Goal: Obtain resource: Download file/media

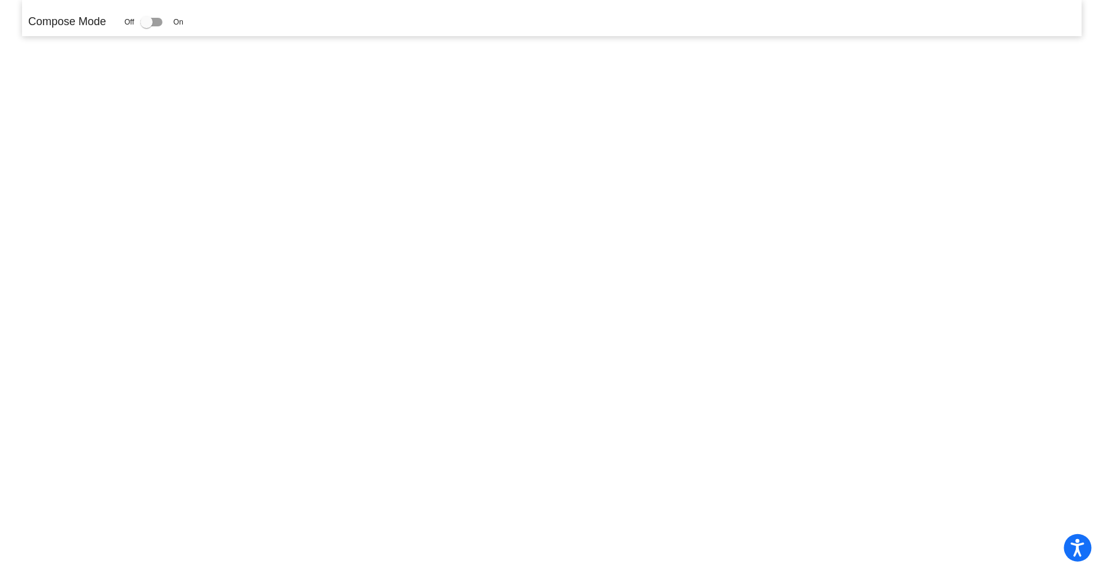
click at [162, 20] on div at bounding box center [151, 22] width 22 height 9
click at [147, 26] on input "checkbox" at bounding box center [146, 26] width 1 height 1
checkbox input "true"
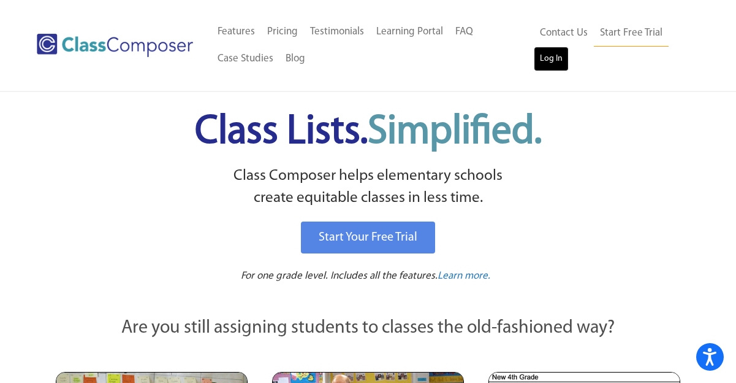
click at [544, 56] on link "Log In" at bounding box center [551, 59] width 35 height 25
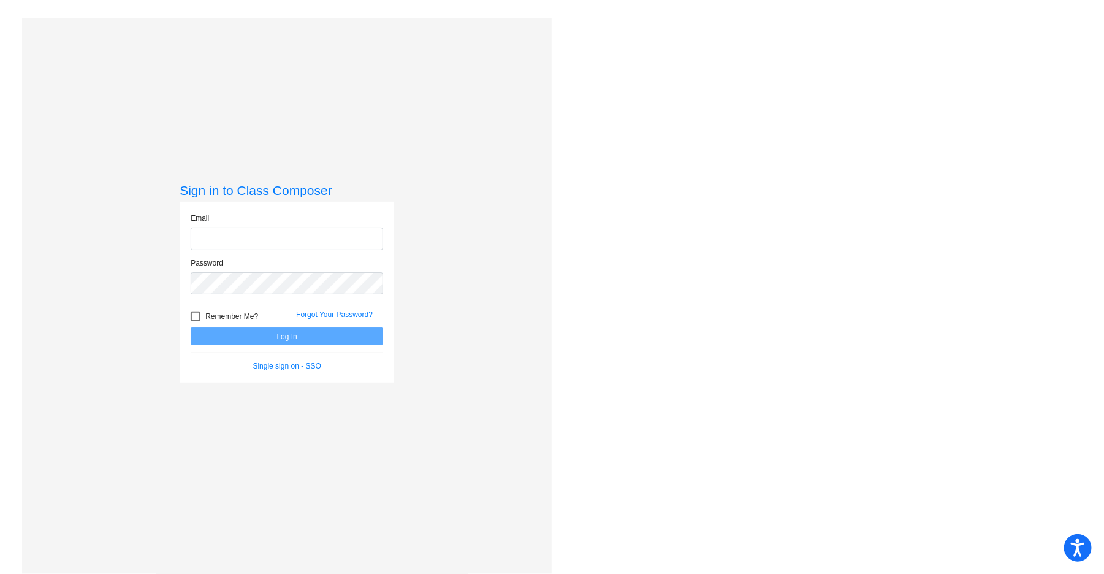
type input "[PERSON_NAME][EMAIL_ADDRESS][DOMAIN_NAME]"
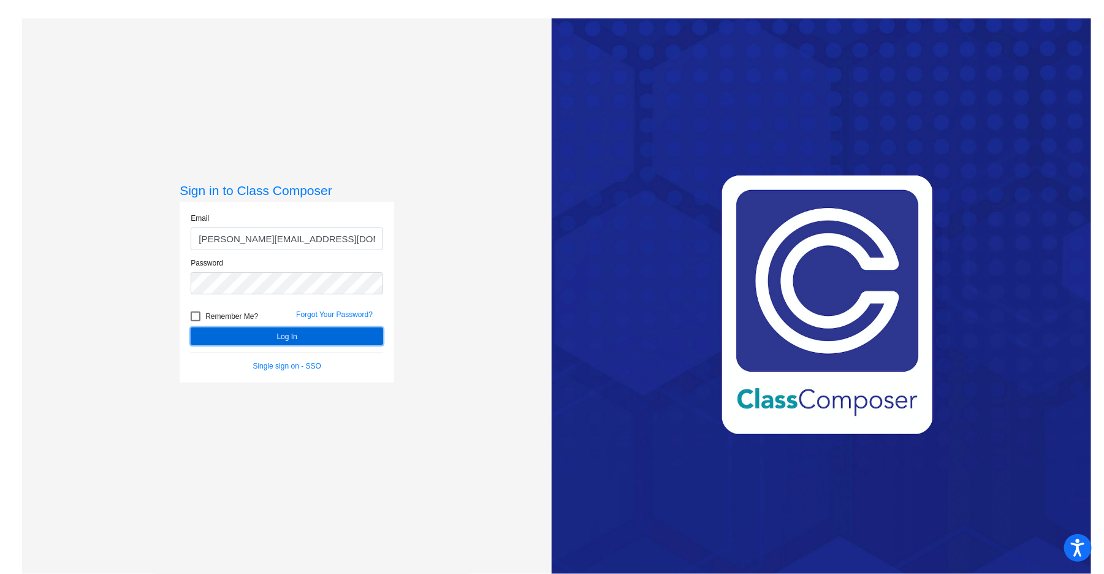
click at [305, 331] on button "Log In" at bounding box center [287, 336] width 192 height 18
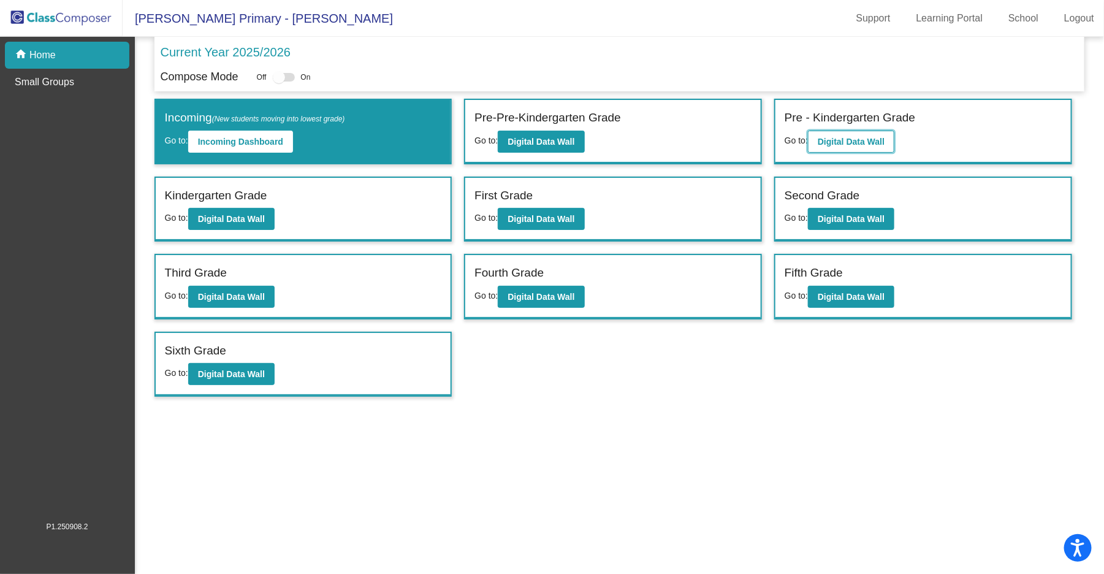
click at [845, 137] on b "Digital Data Wall" at bounding box center [851, 142] width 67 height 10
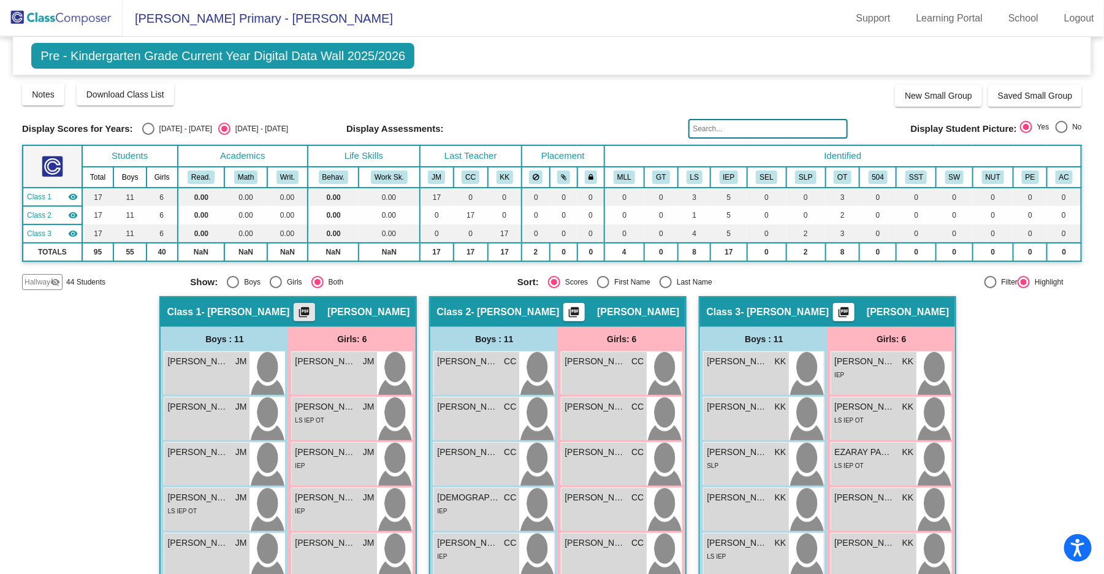
click at [312, 308] on mat-icon "picture_as_pdf" at bounding box center [304, 314] width 15 height 17
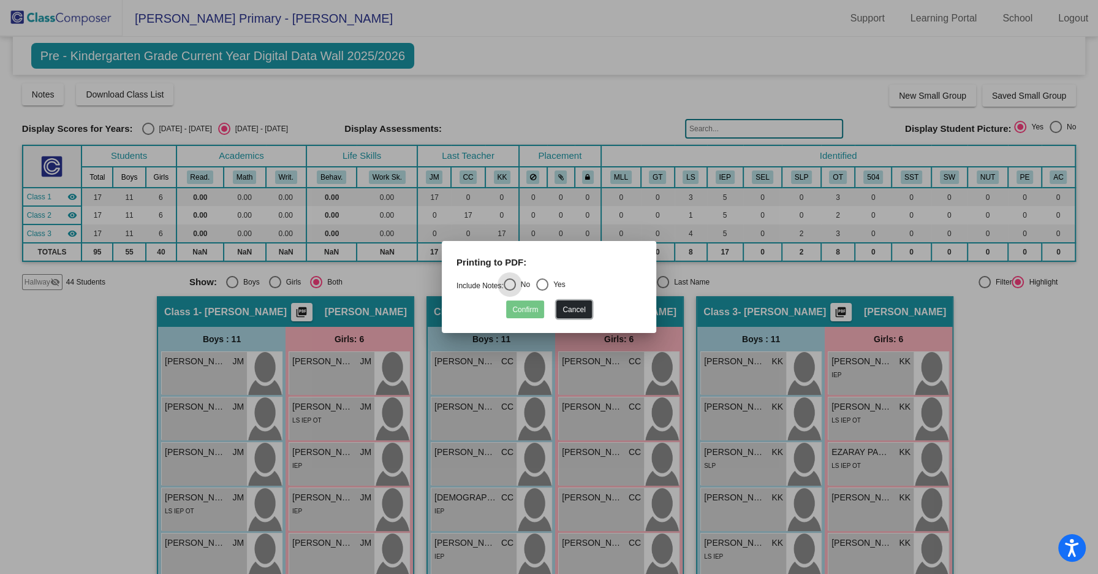
click at [573, 310] on button "Cancel" at bounding box center [574, 309] width 35 height 18
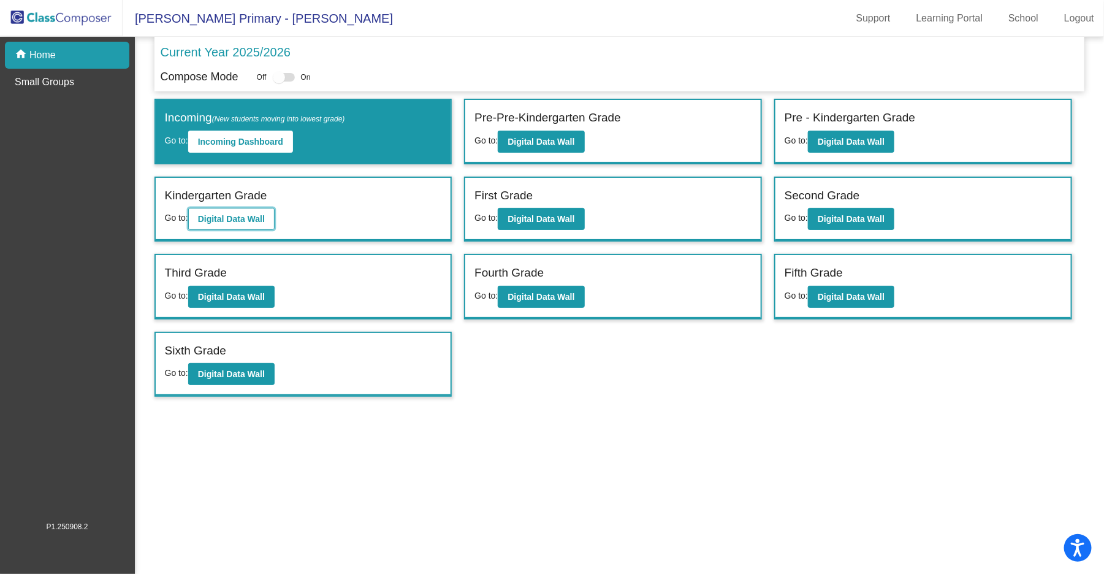
click at [252, 217] on b "Digital Data Wall" at bounding box center [231, 219] width 67 height 10
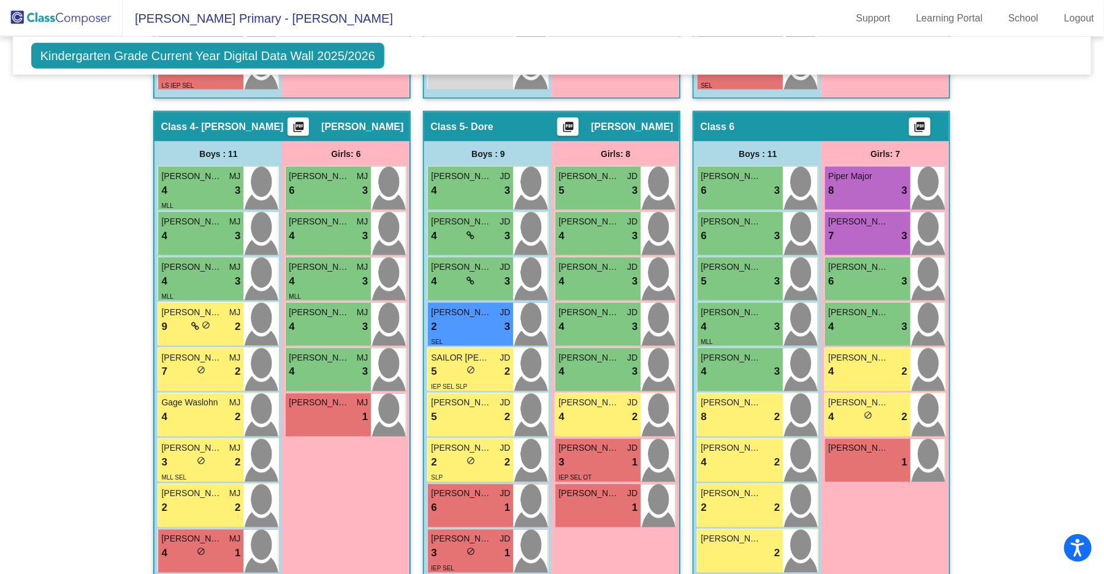
scroll to position [778, 0]
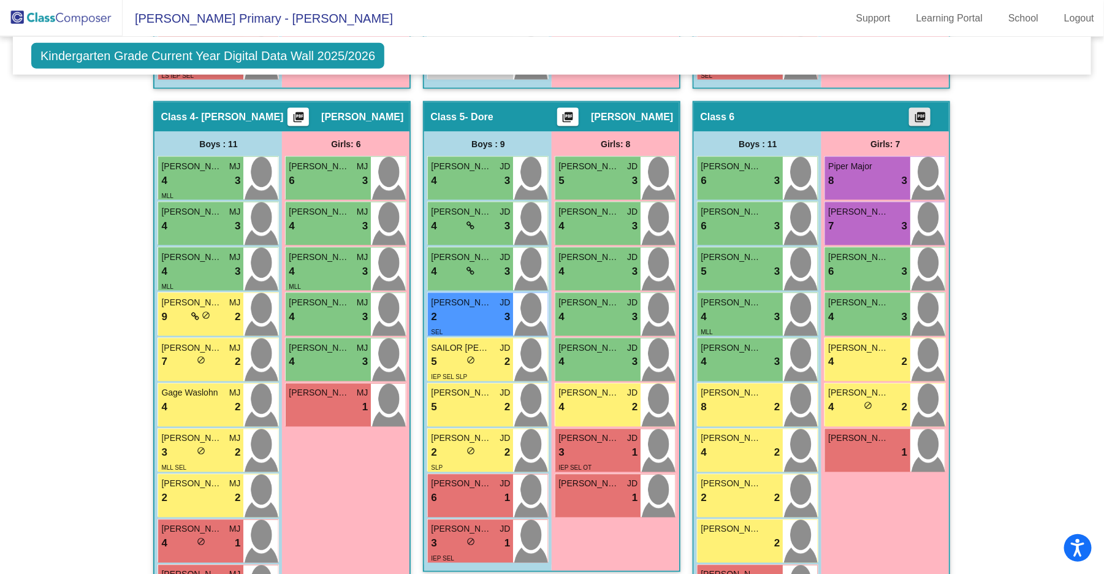
click at [923, 115] on mat-icon "picture_as_pdf" at bounding box center [920, 119] width 15 height 17
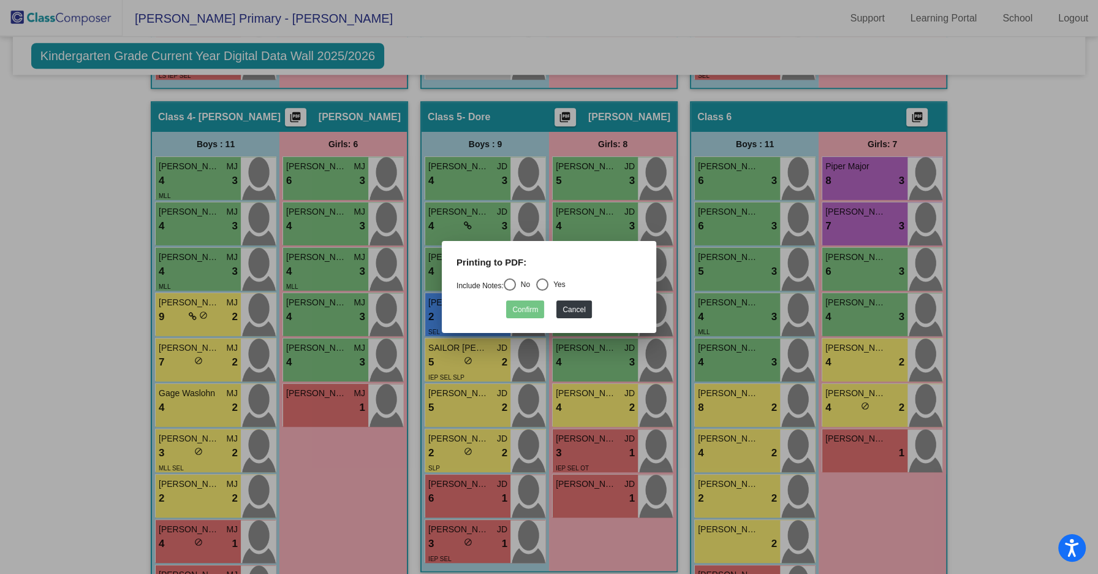
click at [510, 283] on div "Select an option" at bounding box center [510, 284] width 12 height 12
click at [510, 291] on input "No" at bounding box center [509, 291] width 1 height 1
radio input "true"
click at [518, 311] on button "Confirm" at bounding box center [525, 309] width 38 height 18
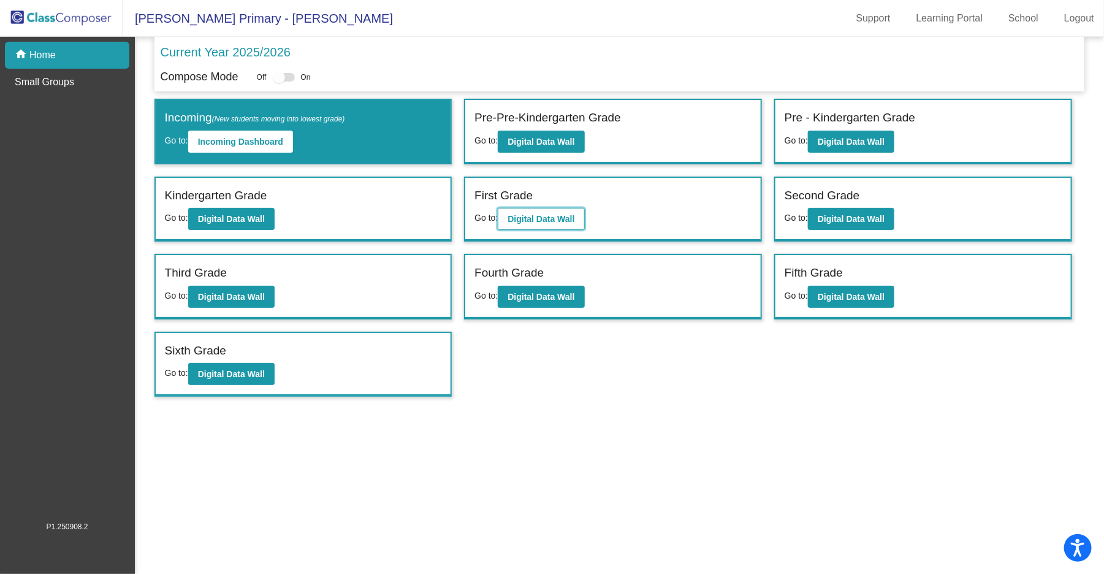
click at [560, 214] on b "Digital Data Wall" at bounding box center [541, 219] width 67 height 10
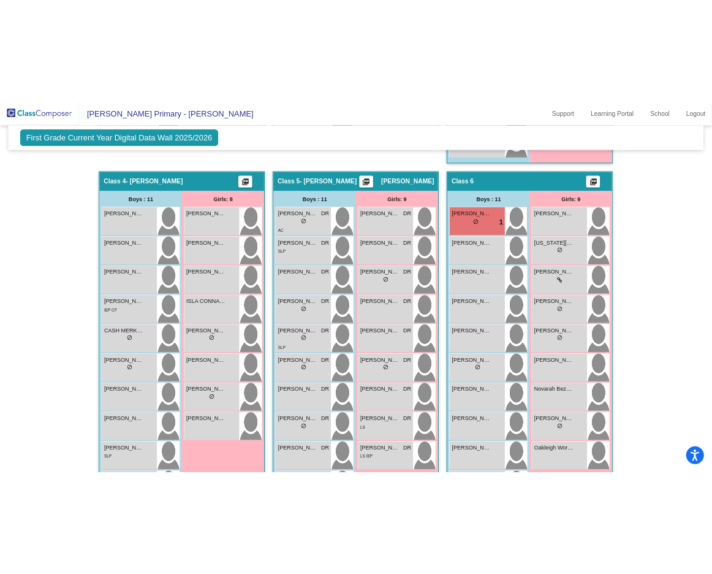
scroll to position [891, 0]
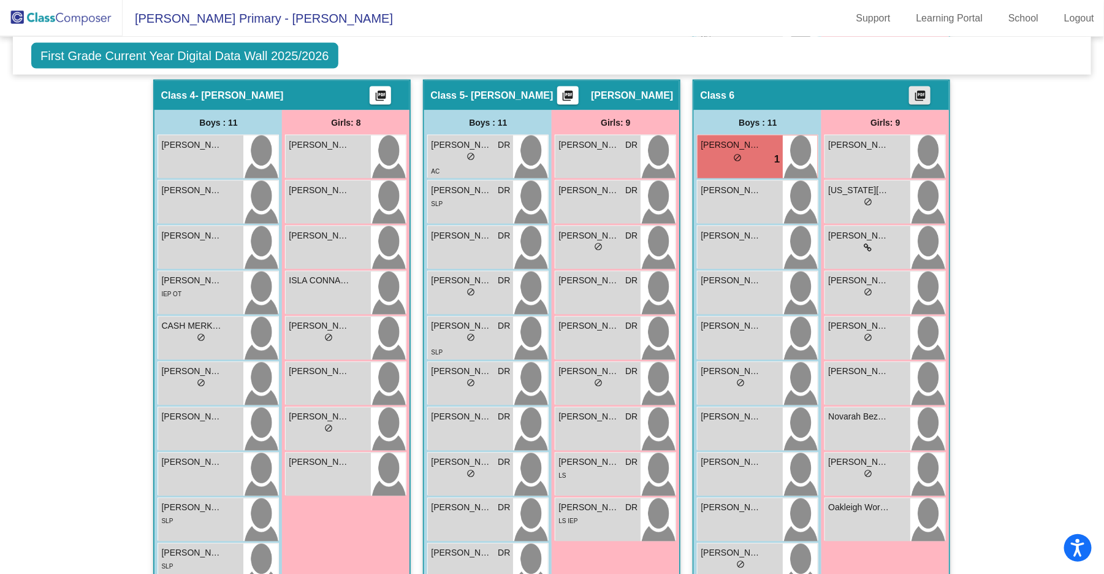
click at [920, 93] on mat-icon "picture_as_pdf" at bounding box center [920, 97] width 15 height 17
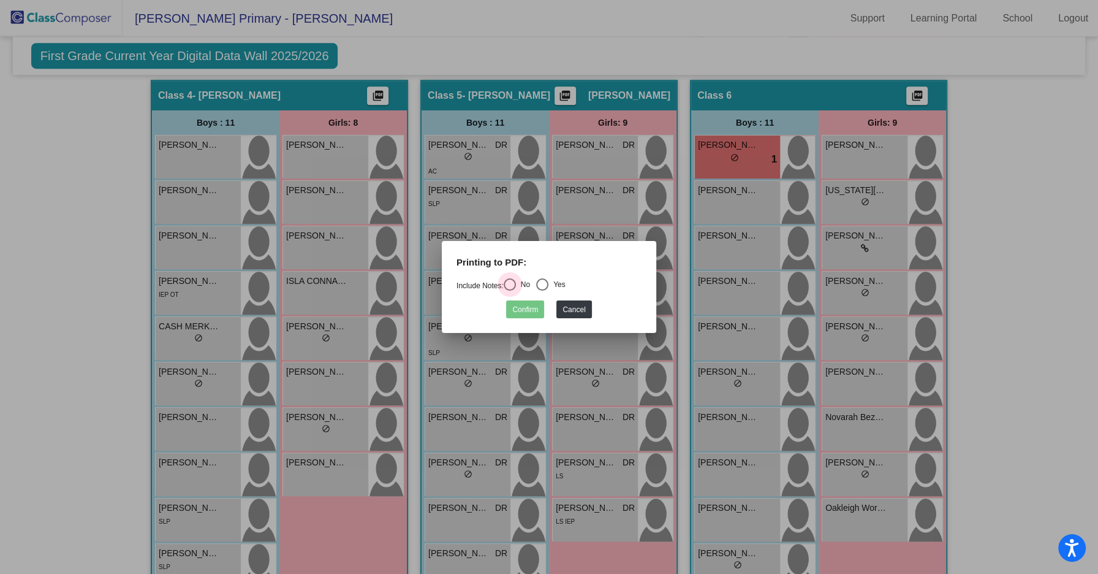
click at [512, 284] on div "Select an option" at bounding box center [510, 284] width 12 height 12
click at [510, 291] on input "No" at bounding box center [509, 291] width 1 height 1
radio input "true"
click at [525, 308] on button "Confirm" at bounding box center [525, 309] width 38 height 18
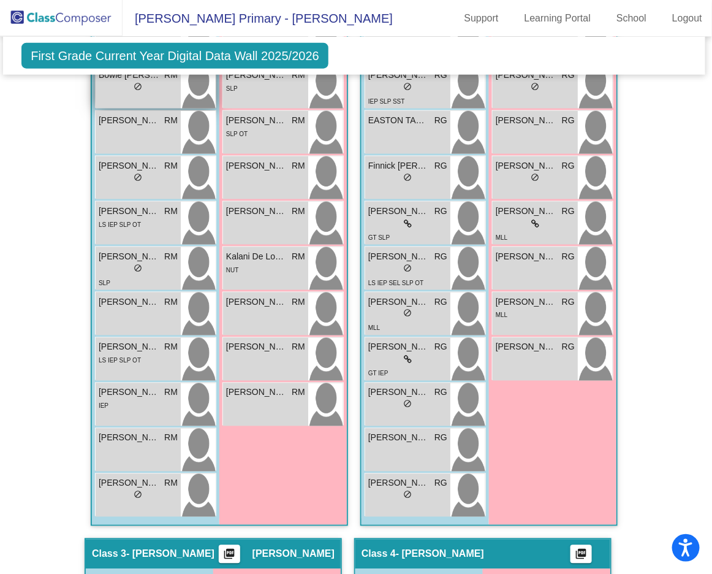
scroll to position [423, 2]
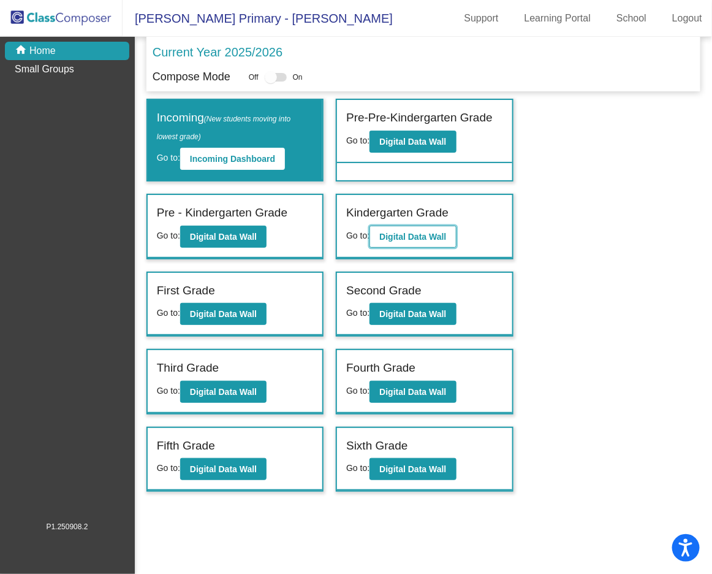
click at [413, 233] on b "Digital Data Wall" at bounding box center [412, 237] width 67 height 10
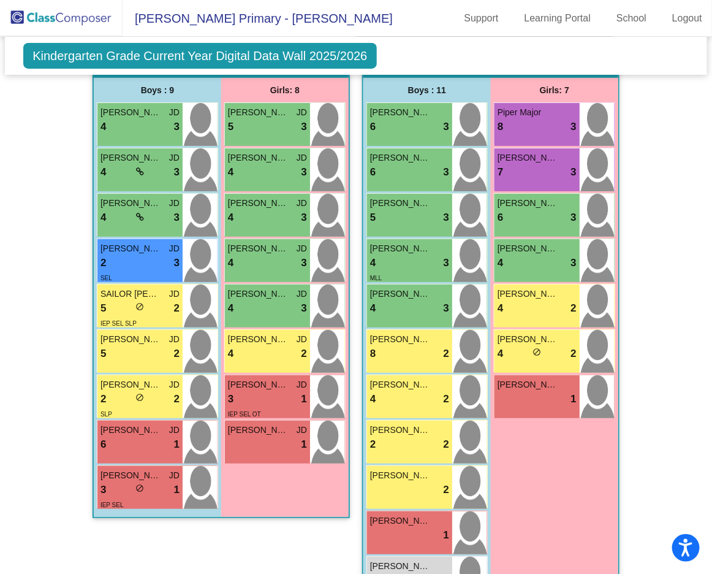
scroll to position [1456, 0]
